Goal: Find specific page/section: Find specific page/section

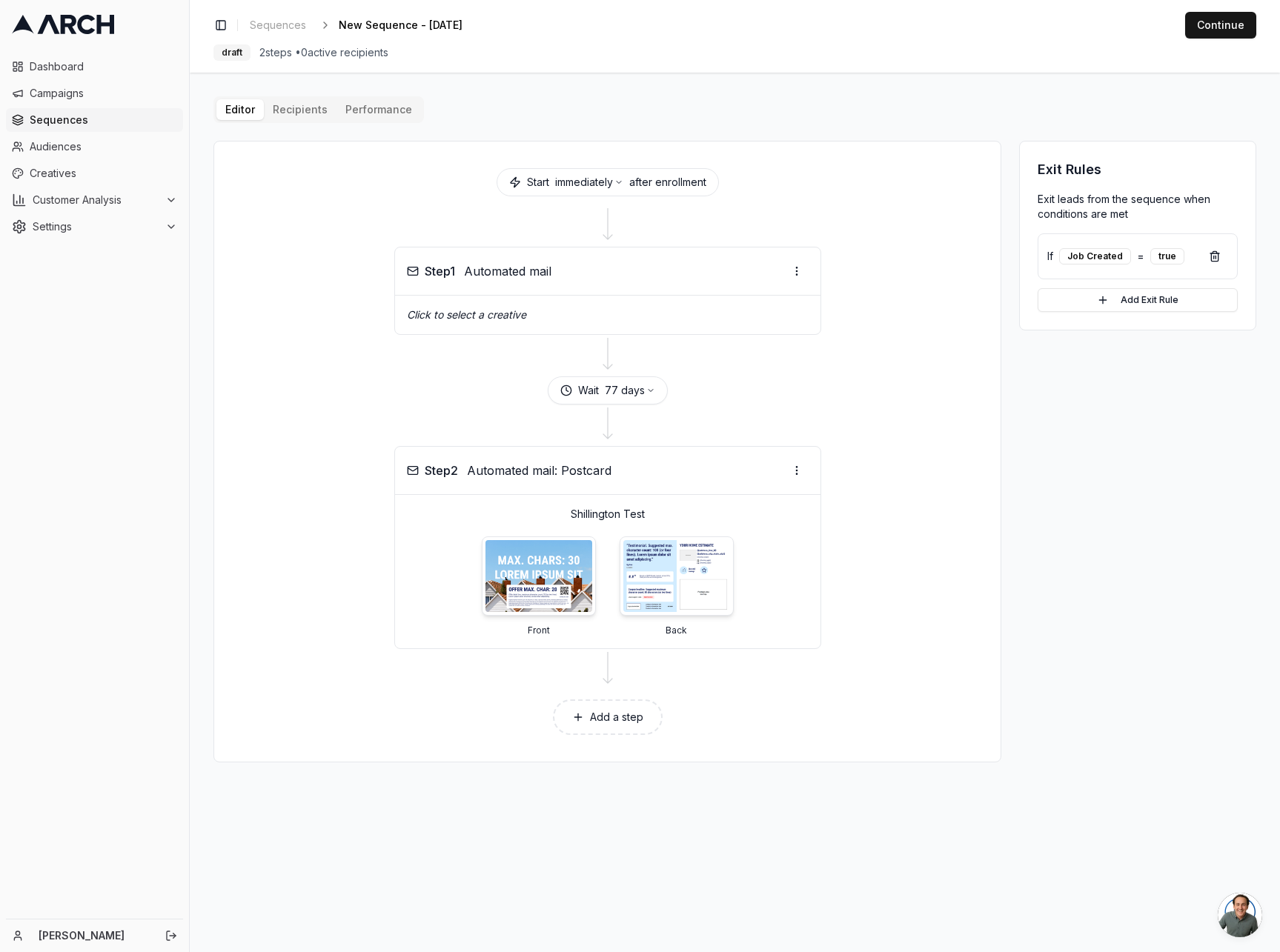
click at [1085, 61] on div "Toggle Sidebar Sequences New Sequence - [DATE] Edit Continue draft 2 steps • 0 …" at bounding box center [734, 36] width 1090 height 73
click at [1057, 669] on div "Exit Rules Exit leads from the sequence when conditions are met If Job Created …" at bounding box center [1137, 451] width 237 height 621
